Goal: Transaction & Acquisition: Book appointment/travel/reservation

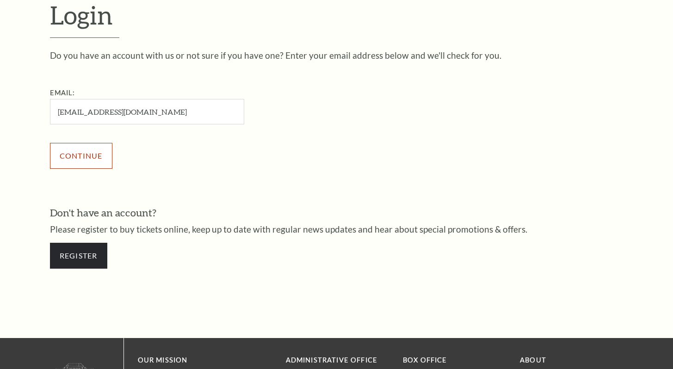
click at [86, 155] on input "Continue" at bounding box center [81, 156] width 62 height 26
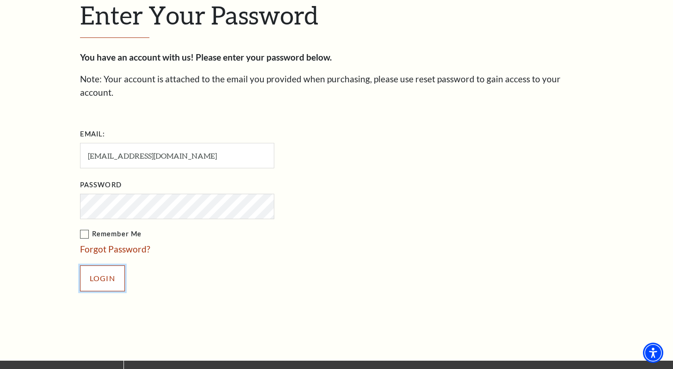
click at [116, 266] on input "Login" at bounding box center [102, 279] width 45 height 26
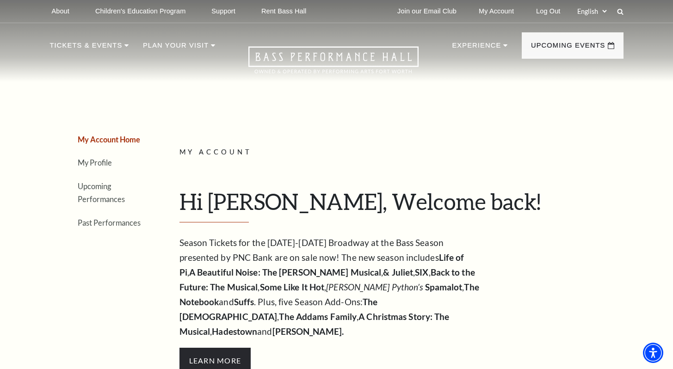
click at [99, 194] on li "Upcoming Performances" at bounding box center [111, 192] width 67 height 26
click at [98, 187] on link "Upcoming Performances" at bounding box center [101, 193] width 47 height 22
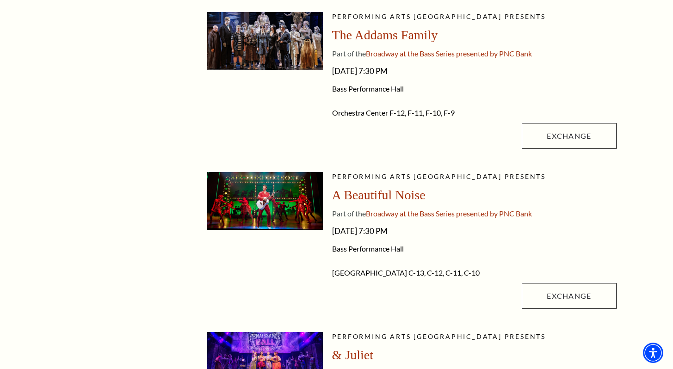
scroll to position [445, 0]
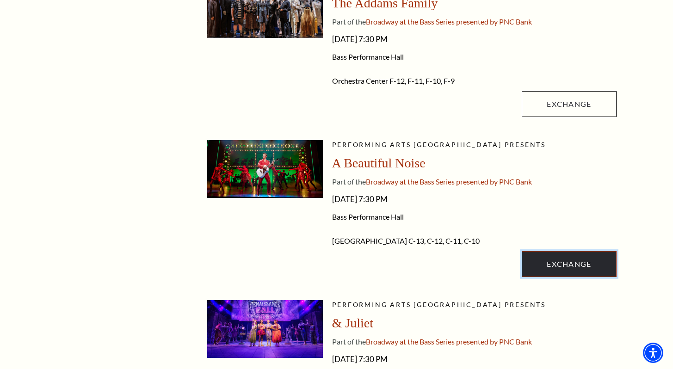
click at [558, 261] on link "Exchange" at bounding box center [569, 264] width 94 height 26
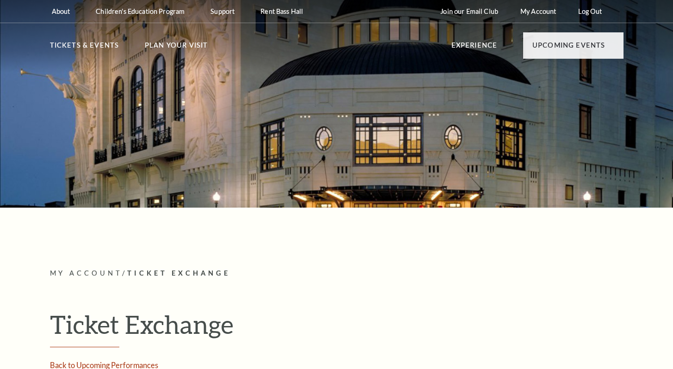
radio input "true"
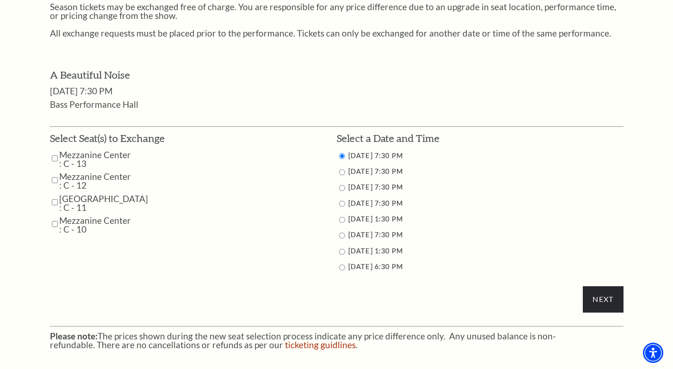
scroll to position [399, 0]
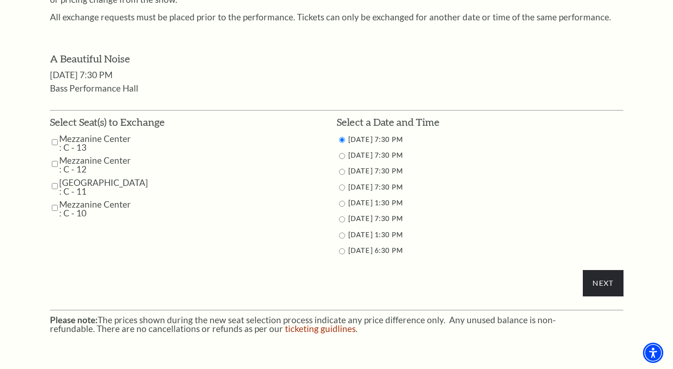
click at [342, 236] on input "11/2/2025 1:30 PM" at bounding box center [342, 236] width 6 height 6
radio input "true"
click at [611, 283] on input "Next" at bounding box center [603, 283] width 40 height 26
drag, startPoint x: 54, startPoint y: 140, endPoint x: 56, endPoint y: 152, distance: 12.1
click at [54, 140] on input "Mezzanine Center : C - 13" at bounding box center [55, 142] width 6 height 16
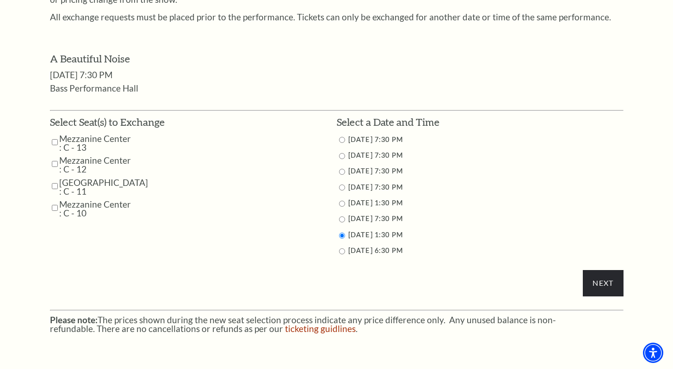
checkbox input "true"
click at [56, 164] on input "Mezzanine Center : C - 12" at bounding box center [55, 164] width 6 height 16
checkbox input "true"
click at [56, 184] on input "Mezzanine Center : C - 11" at bounding box center [55, 186] width 6 height 16
checkbox input "true"
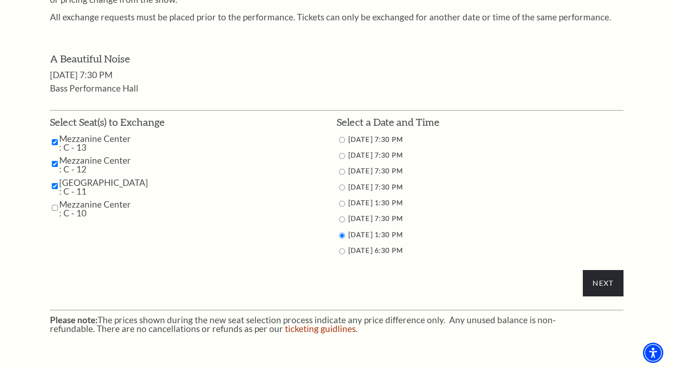
click at [55, 210] on input "Mezzanine Center : C - 10" at bounding box center [55, 208] width 6 height 16
checkbox input "true"
click at [589, 282] on input "Next" at bounding box center [603, 283] width 40 height 26
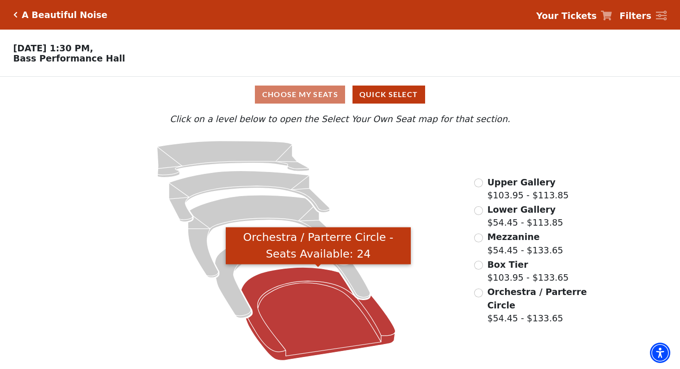
click at [291, 301] on icon "Orchestra / Parterre Circle - Seats Available: 24" at bounding box center [318, 314] width 155 height 93
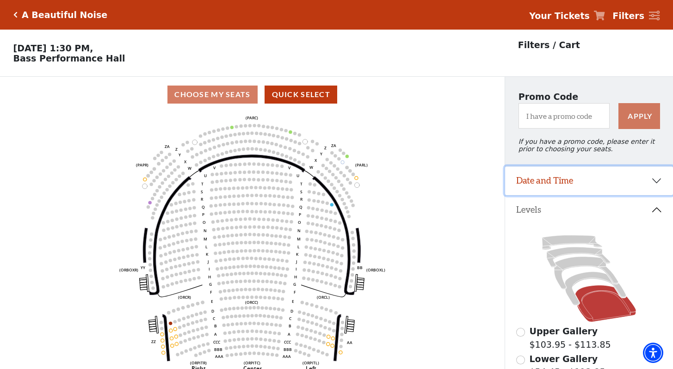
click at [562, 182] on button "Date and Time" at bounding box center [589, 181] width 168 height 29
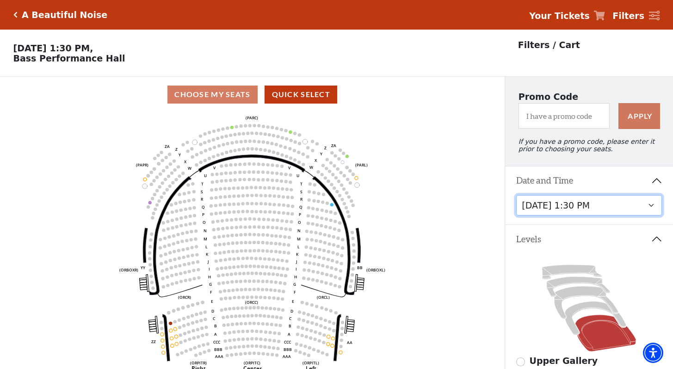
click at [589, 205] on select "Tuesday, October 28 at 7:30 PM Wednesday, October 29 at 7:30 PM Thursday, Octob…" at bounding box center [589, 205] width 146 height 21
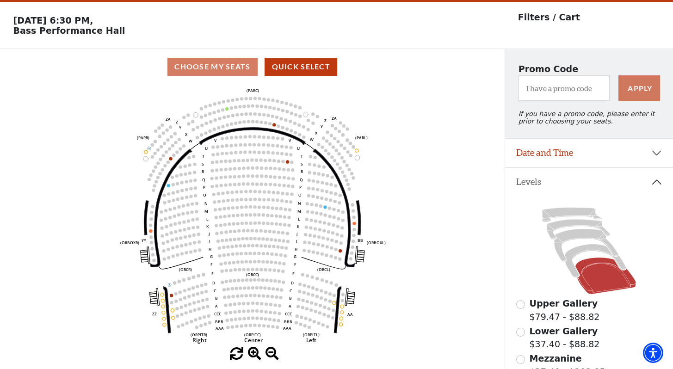
scroll to position [43, 0]
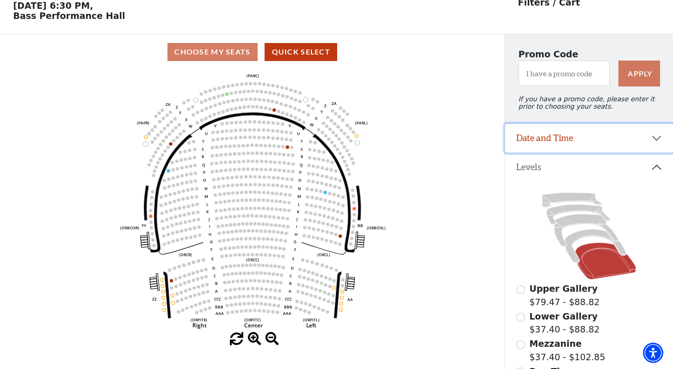
click at [596, 146] on button "Date and Time" at bounding box center [589, 138] width 168 height 29
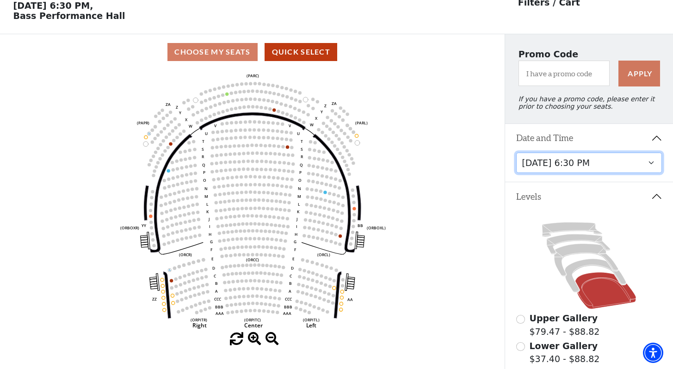
click at [586, 166] on select "Tuesday, October 28 at 7:30 PM Wednesday, October 29 at 7:30 PM Thursday, Octob…" at bounding box center [589, 163] width 146 height 21
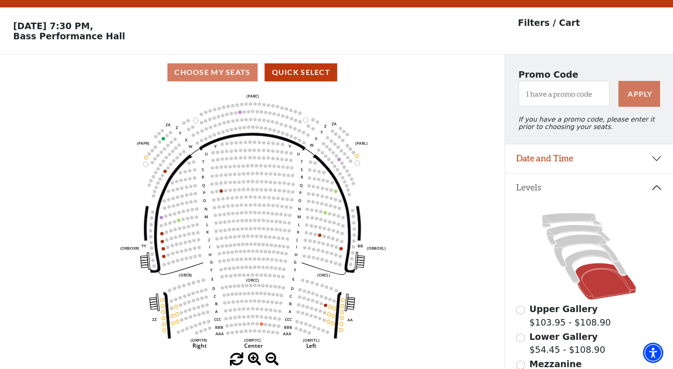
scroll to position [43, 0]
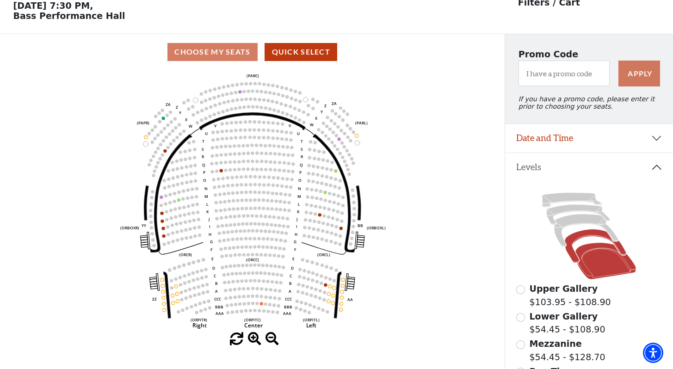
click at [587, 236] on icon at bounding box center [596, 245] width 62 height 33
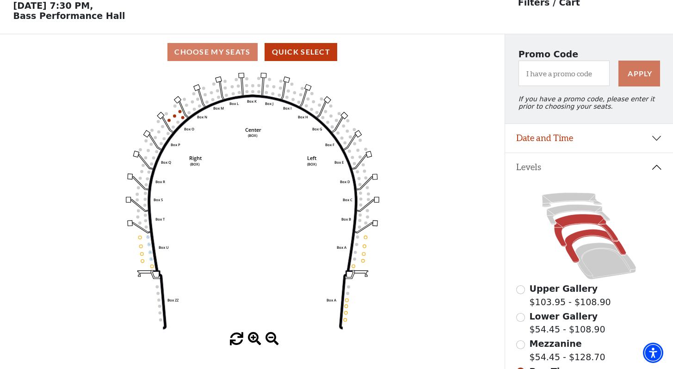
click at [585, 223] on icon at bounding box center [586, 231] width 64 height 33
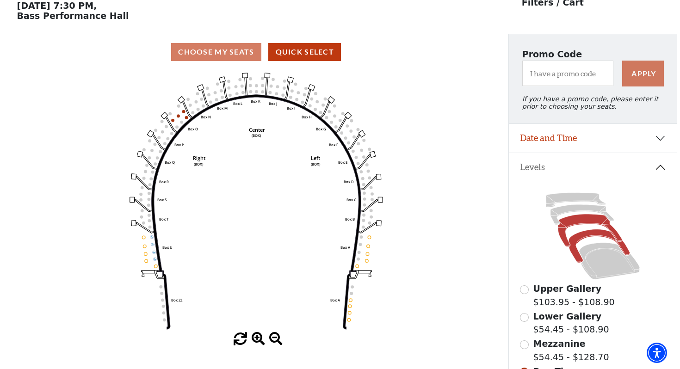
scroll to position [0, 0]
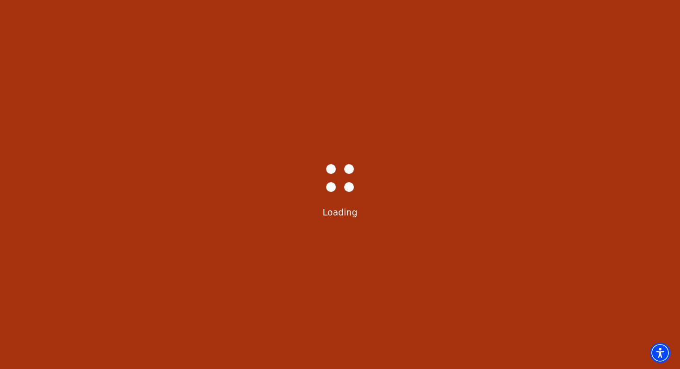
select select "6223"
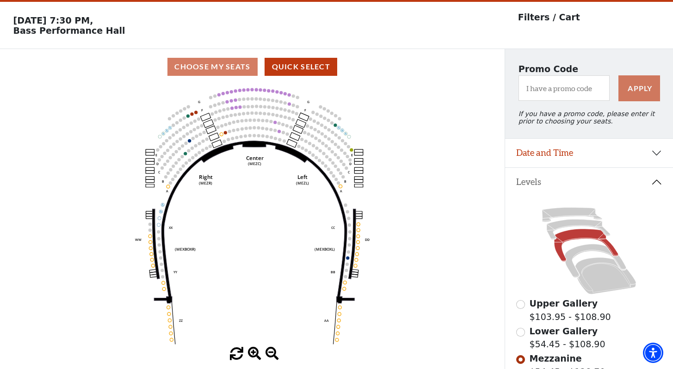
scroll to position [43, 0]
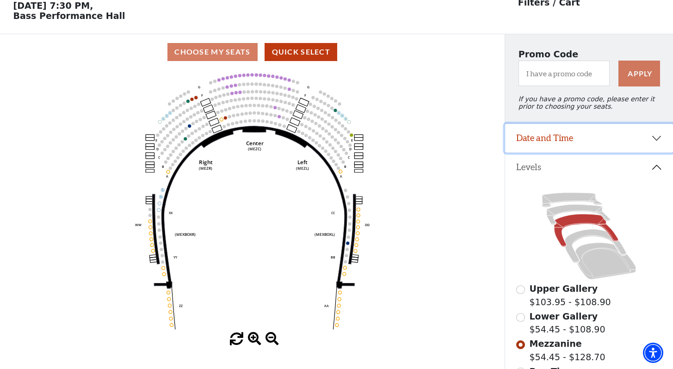
click at [594, 147] on button "Date and Time" at bounding box center [589, 138] width 168 height 29
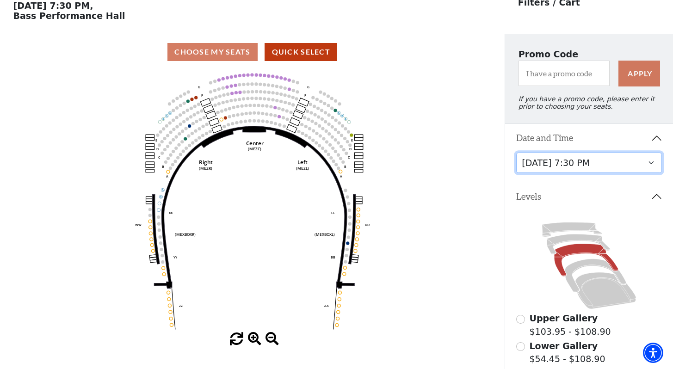
click at [591, 162] on select "Tuesday, October 28 at 7:30 PM Wednesday, October 29 at 7:30 PM Thursday, Octob…" at bounding box center [589, 163] width 146 height 21
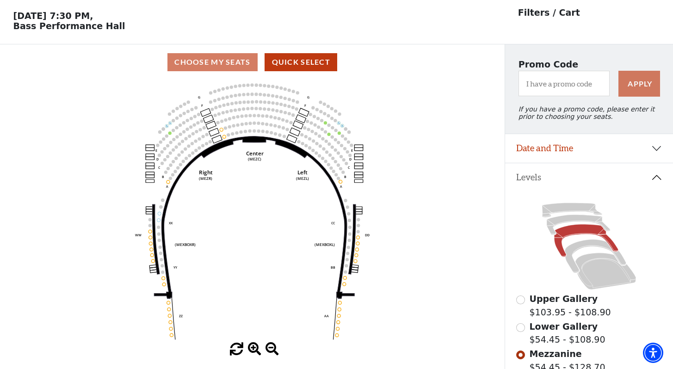
scroll to position [43, 0]
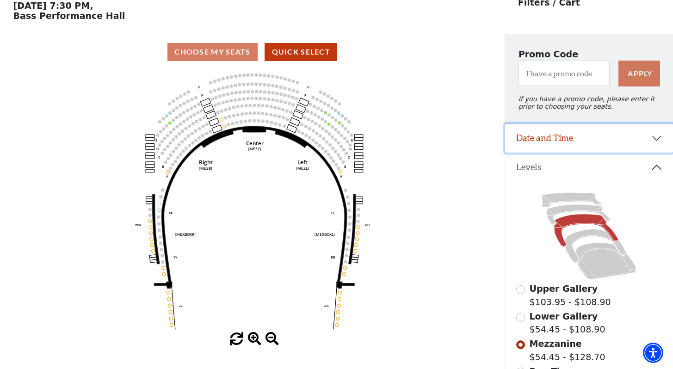
click at [593, 141] on button "Date and Time" at bounding box center [589, 138] width 168 height 29
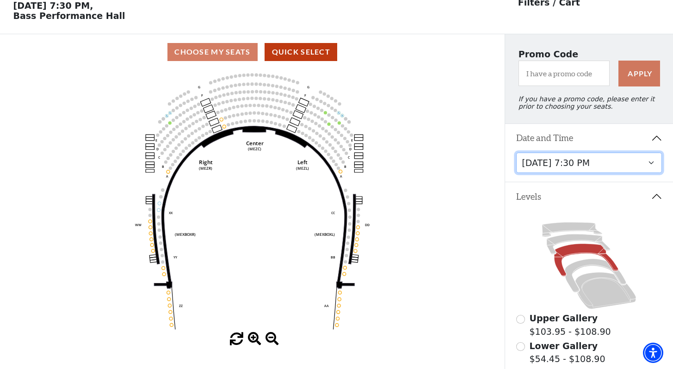
click at [580, 169] on select "Tuesday, October 28 at 7:30 PM Wednesday, October 29 at 7:30 PM Thursday, Octob…" at bounding box center [589, 163] width 146 height 21
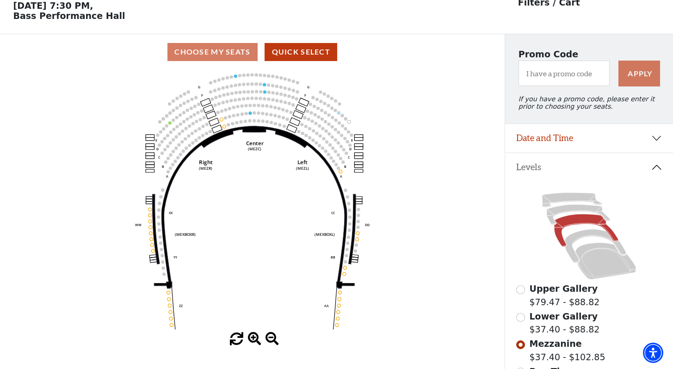
scroll to position [43, 0]
click at [608, 134] on button "Date and Time" at bounding box center [589, 138] width 168 height 29
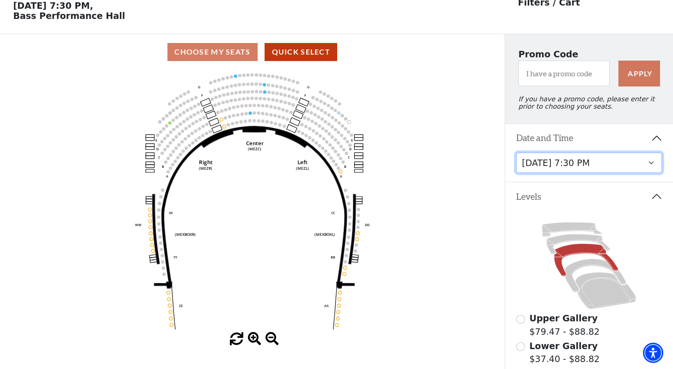
click at [586, 162] on select "Tuesday, October 28 at 7:30 PM Wednesday, October 29 at 7:30 PM Thursday, Octob…" at bounding box center [589, 163] width 146 height 21
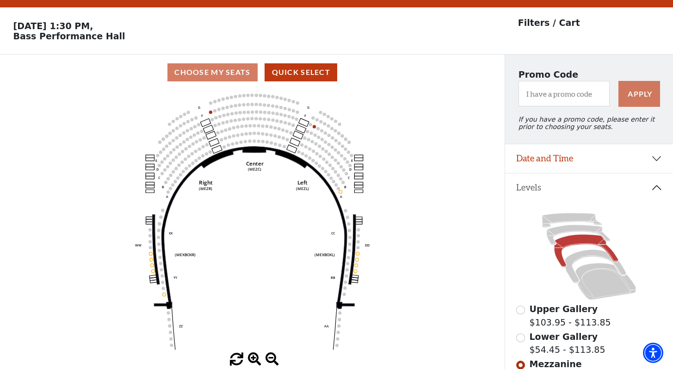
scroll to position [43, 0]
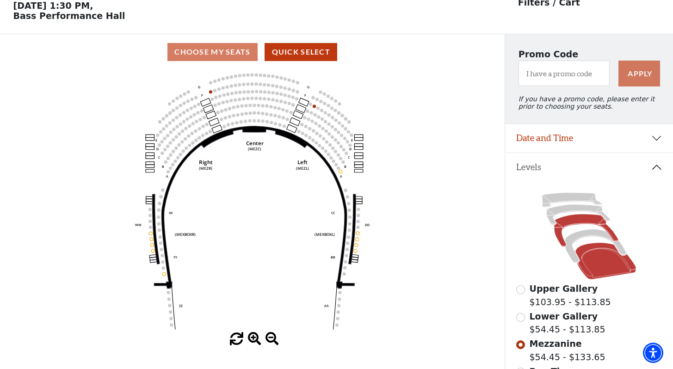
click at [602, 267] on icon at bounding box center [605, 261] width 61 height 37
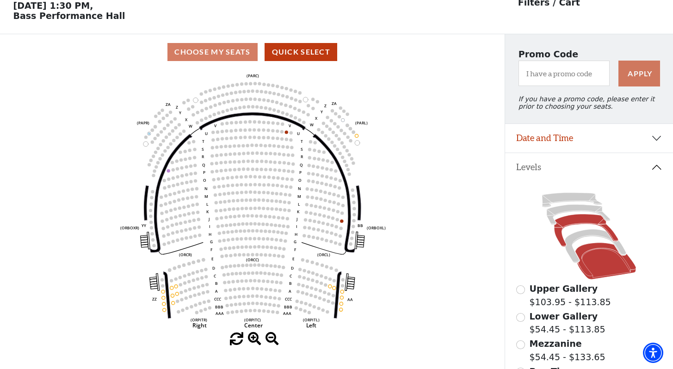
click at [589, 222] on icon at bounding box center [586, 231] width 64 height 33
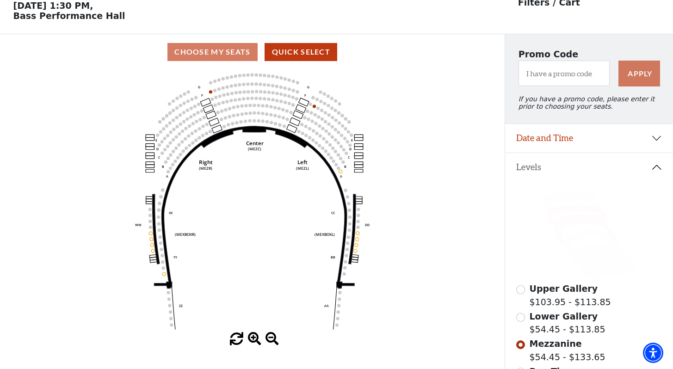
click at [585, 211] on icon at bounding box center [578, 215] width 63 height 20
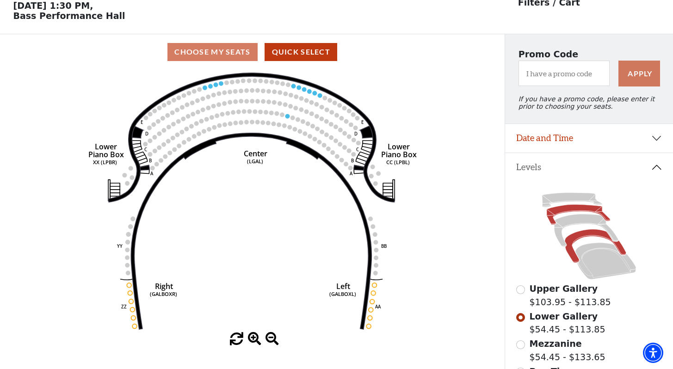
click at [581, 239] on icon at bounding box center [596, 245] width 62 height 33
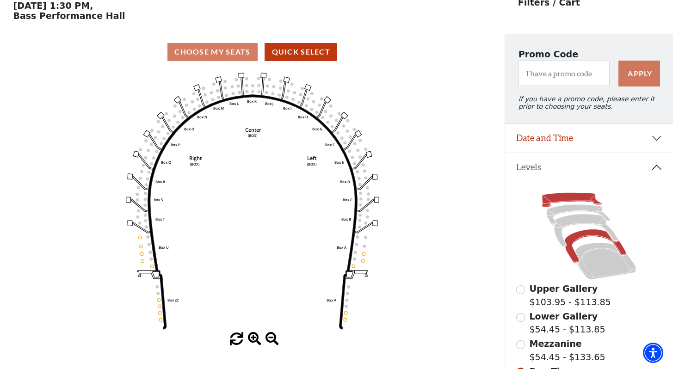
click at [583, 198] on icon at bounding box center [572, 200] width 60 height 14
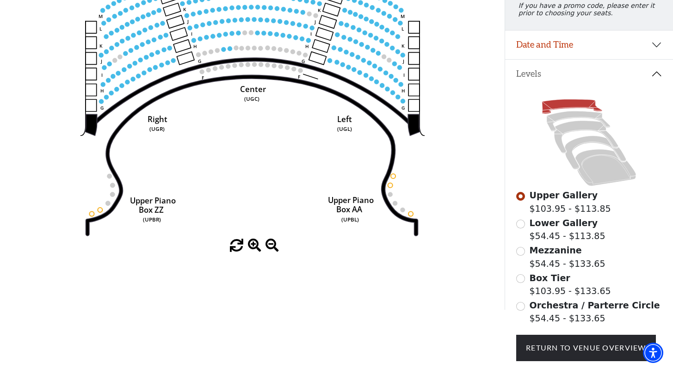
scroll to position [0, 0]
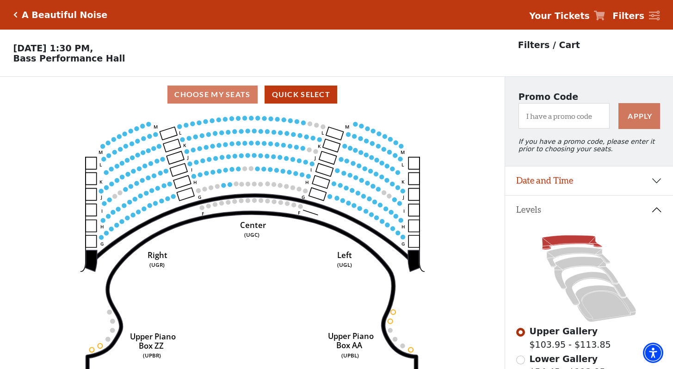
click at [16, 16] on icon "Click here to go back to filters" at bounding box center [15, 15] width 4 height 6
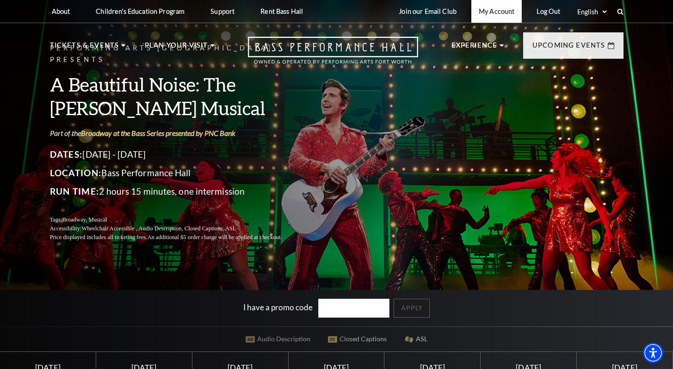
click at [485, 12] on link "My Account" at bounding box center [496, 11] width 50 height 23
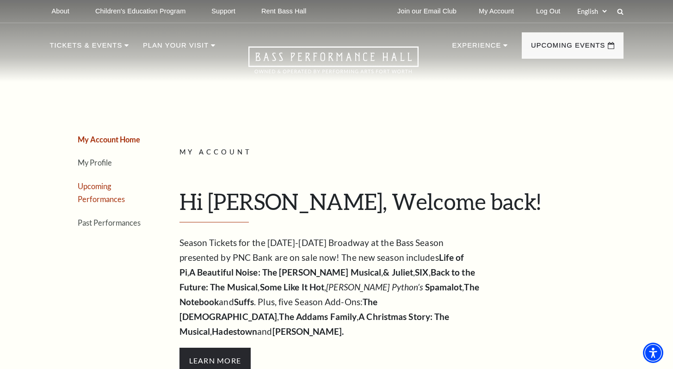
click at [98, 185] on link "Upcoming Performances" at bounding box center [101, 193] width 47 height 22
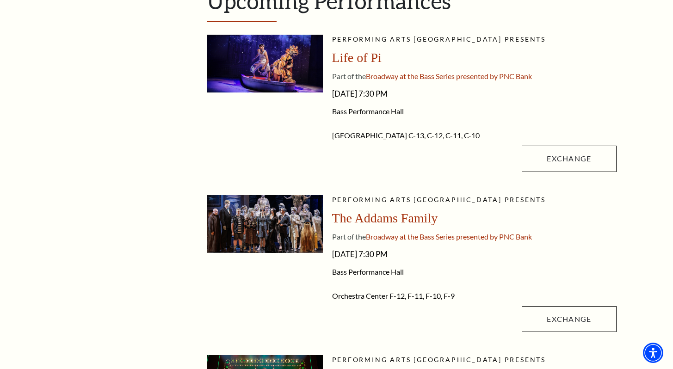
scroll to position [279, 0]
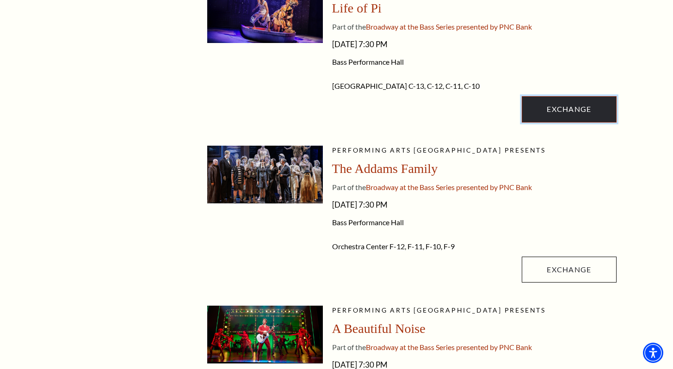
click at [580, 108] on link "Exchange" at bounding box center [569, 109] width 94 height 26
